Goal: Task Accomplishment & Management: Manage account settings

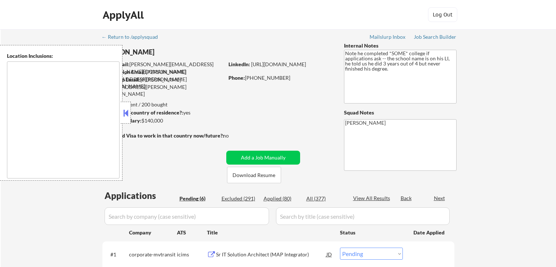
select select ""pending""
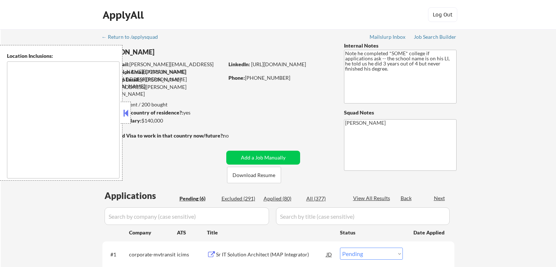
select select ""pending""
type textarea "remote"
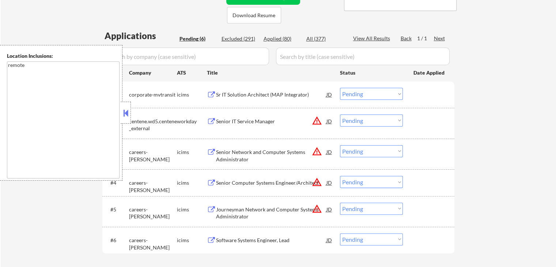
scroll to position [183, 0]
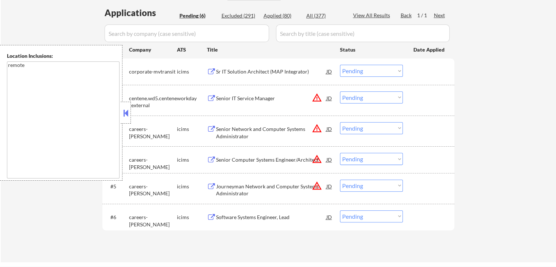
click at [319, 99] on button "warning_amber" at bounding box center [317, 97] width 10 height 10
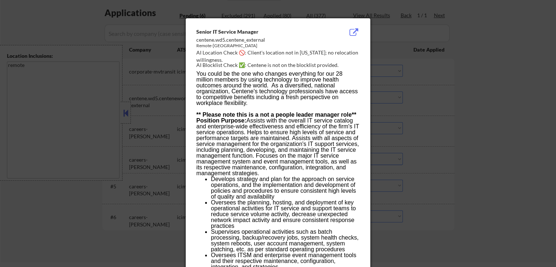
click at [447, 80] on div at bounding box center [278, 133] width 556 height 267
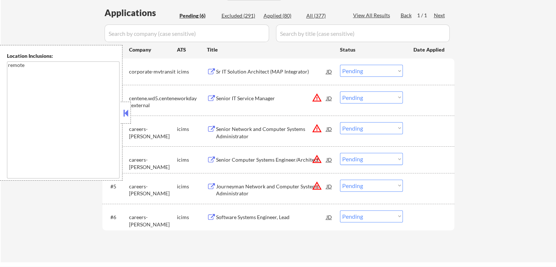
click at [363, 94] on select "Choose an option... Pending Applied Excluded (Questions) Excluded (Expired) Exc…" at bounding box center [371, 97] width 63 height 12
click at [340, 91] on select "Choose an option... Pending Applied Excluded (Questions) Excluded (Expired) Exc…" at bounding box center [371, 97] width 63 height 12
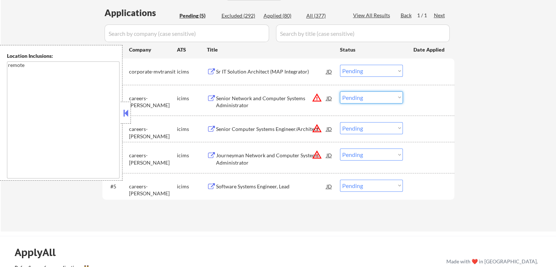
click at [376, 97] on select "Choose an option... Pending Applied Excluded (Questions) Excluded (Expired) Exc…" at bounding box center [371, 97] width 63 height 12
click at [340, 91] on select "Choose an option... Pending Applied Excluded (Questions) Excluded (Expired) Exc…" at bounding box center [371, 97] width 63 height 12
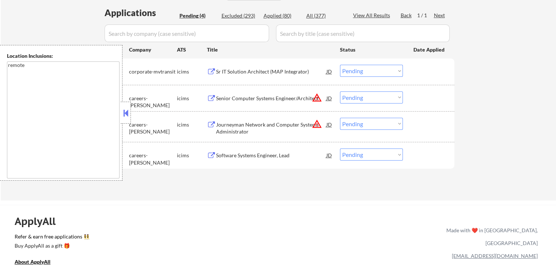
click at [366, 98] on select "Choose an option... Pending Applied Excluded (Questions) Excluded (Expired) Exc…" at bounding box center [371, 97] width 63 height 12
click at [340, 91] on select "Choose an option... Pending Applied Excluded (Questions) Excluded (Expired) Exc…" at bounding box center [371, 97] width 63 height 12
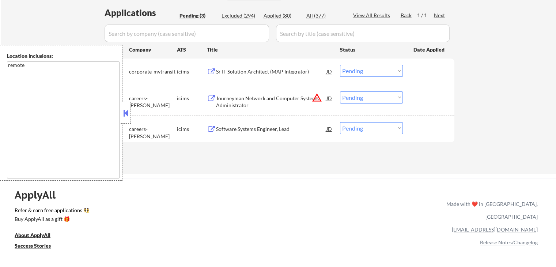
click at [372, 95] on select "Choose an option... Pending Applied Excluded (Questions) Excluded (Expired) Exc…" at bounding box center [371, 97] width 63 height 12
click at [340, 91] on select "Choose an option... Pending Applied Excluded (Questions) Excluded (Expired) Exc…" at bounding box center [371, 97] width 63 height 12
select select ""pending""
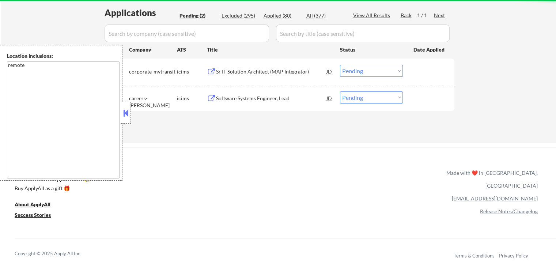
click at [387, 151] on div "ApplyAll Refer & earn free applications 👯‍♀️ Buy ApplyAll as a gift 🎁 About App…" at bounding box center [278, 204] width 556 height 114
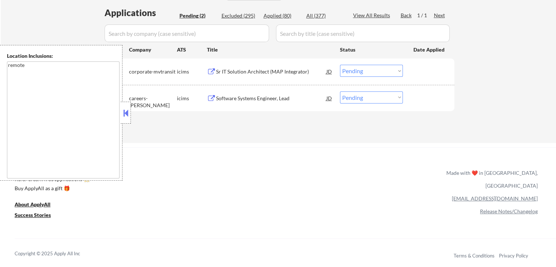
click at [212, 69] on button at bounding box center [211, 71] width 9 height 7
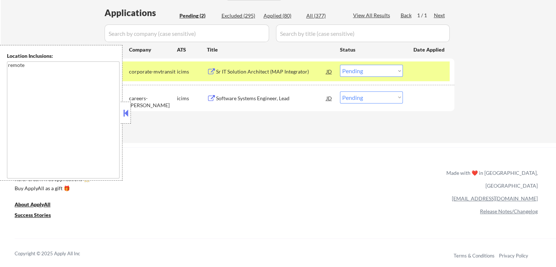
click at [210, 97] on button at bounding box center [211, 98] width 9 height 7
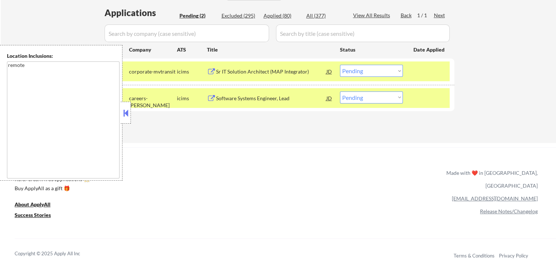
click at [384, 70] on select "Choose an option... Pending Applied Excluded (Questions) Excluded (Expired) Exc…" at bounding box center [371, 71] width 63 height 12
click at [340, 65] on select "Choose an option... Pending Applied Excluded (Questions) Excluded (Expired) Exc…" at bounding box center [371, 71] width 63 height 12
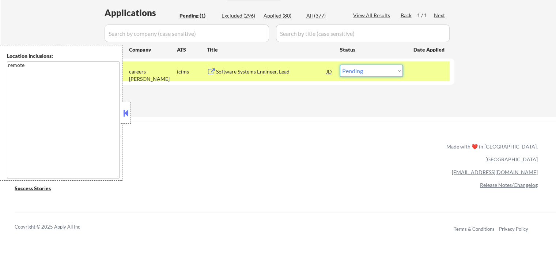
click at [367, 76] on select "Choose an option... Pending Applied Excluded (Questions) Excluded (Expired) Exc…" at bounding box center [371, 71] width 63 height 12
click at [340, 65] on select "Choose an option... Pending Applied Excluded (Questions) Excluded (Expired) Exc…" at bounding box center [371, 71] width 63 height 12
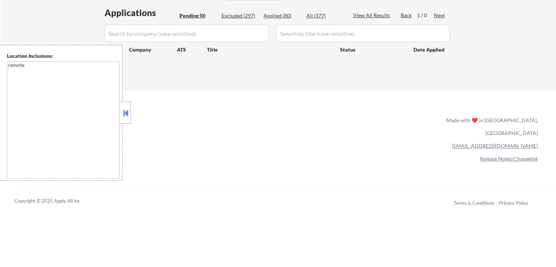
click at [272, 17] on div "Applied (80)" at bounding box center [281, 15] width 37 height 7
select select ""applied""
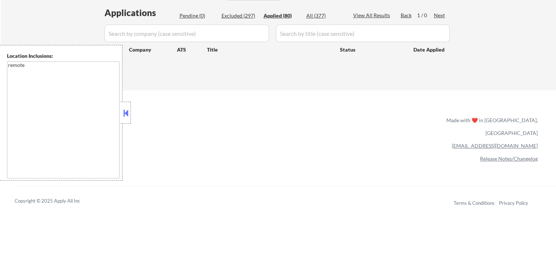
select select ""applied""
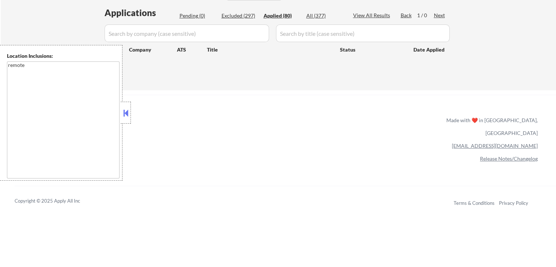
select select ""applied""
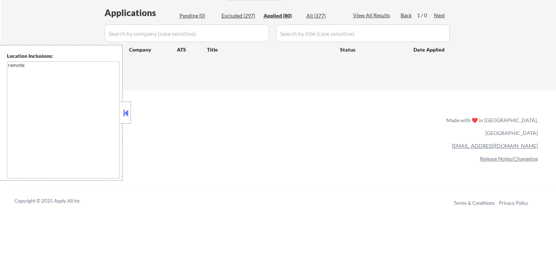
select select ""applied""
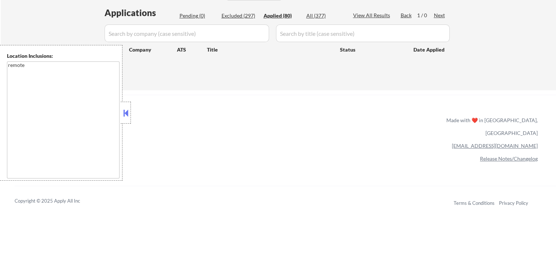
select select ""applied""
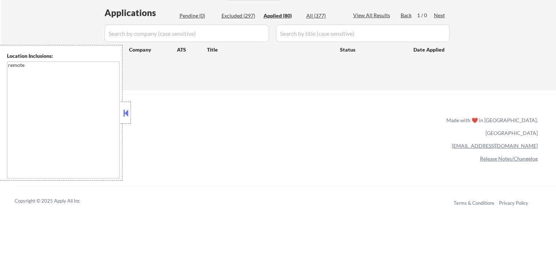
select select ""applied""
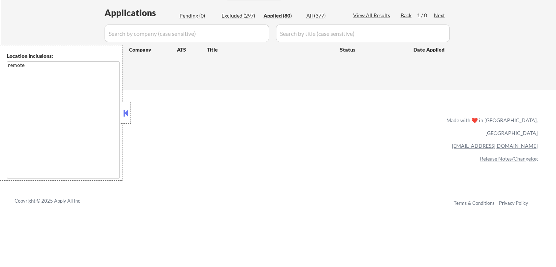
select select ""applied""
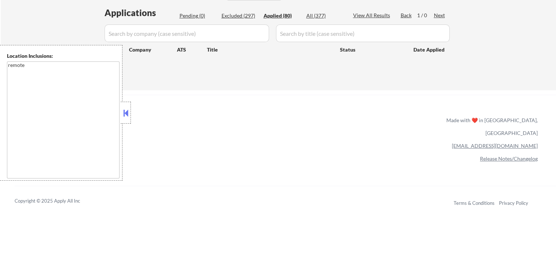
select select ""applied""
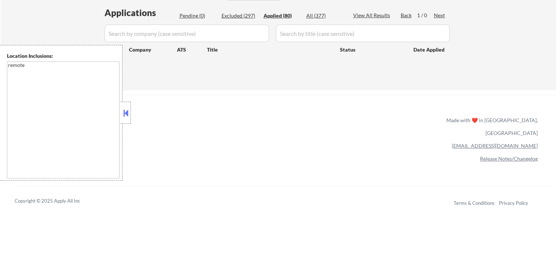
select select ""applied""
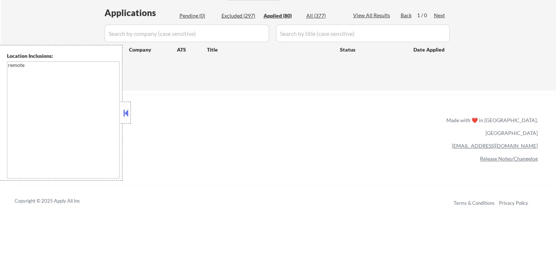
select select ""applied""
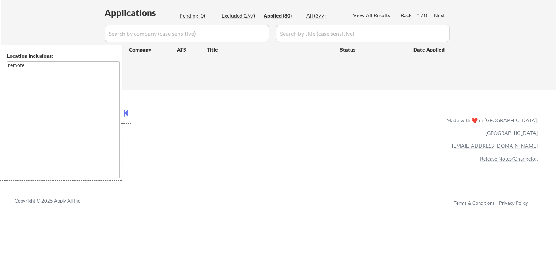
select select ""applied""
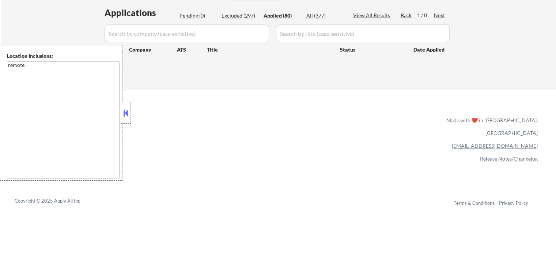
select select ""applied""
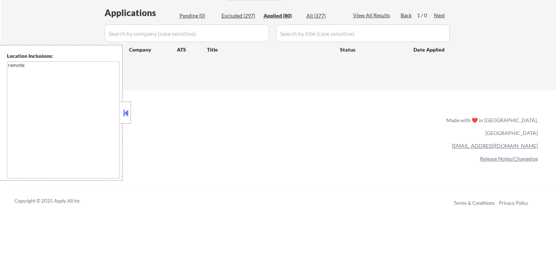
select select ""applied""
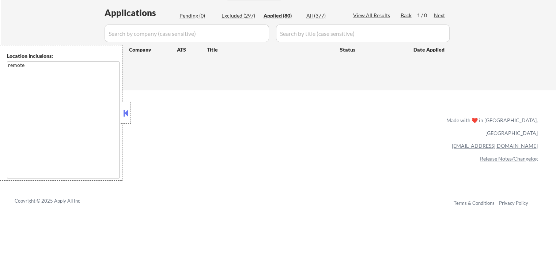
select select ""applied""
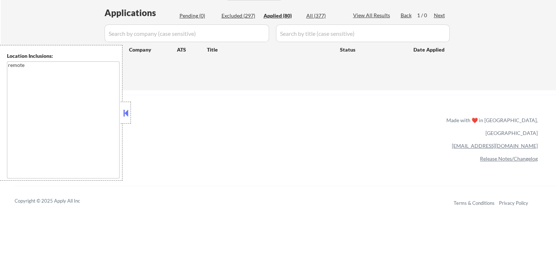
select select ""applied""
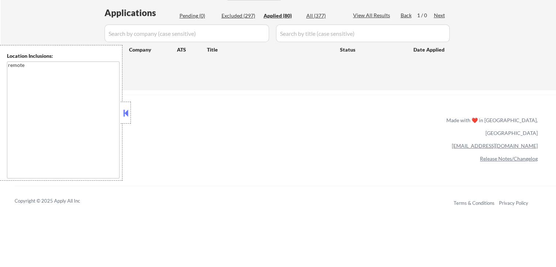
select select ""applied""
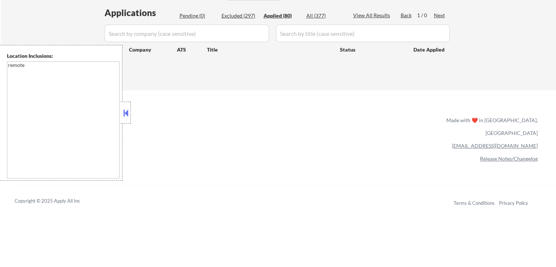
select select ""applied""
